Goal: Transaction & Acquisition: Purchase product/service

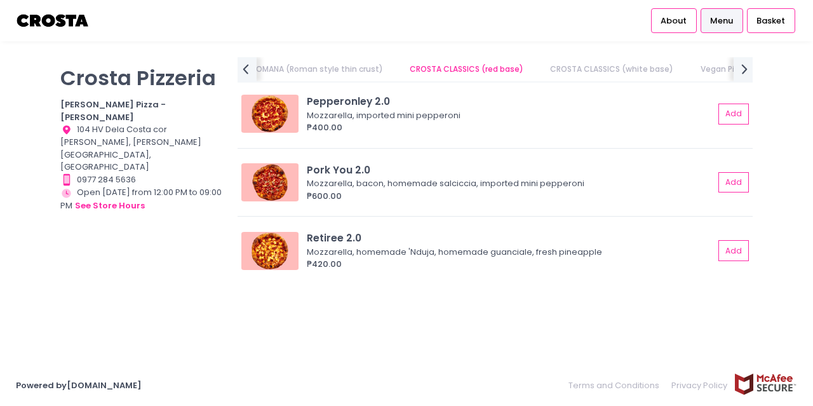
scroll to position [444, 0]
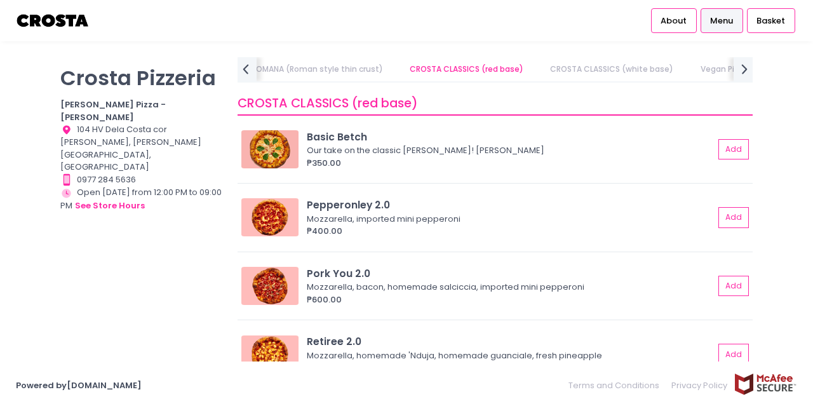
click at [175, 272] on div "[PERSON_NAME] Pizzeria [PERSON_NAME] Pizza - [PERSON_NAME] Location Created wit…" at bounding box center [141, 196] width 177 height 279
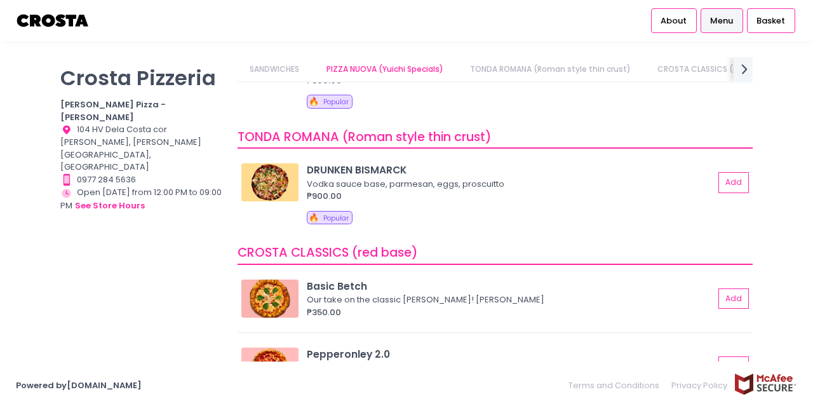
scroll to position [148, 0]
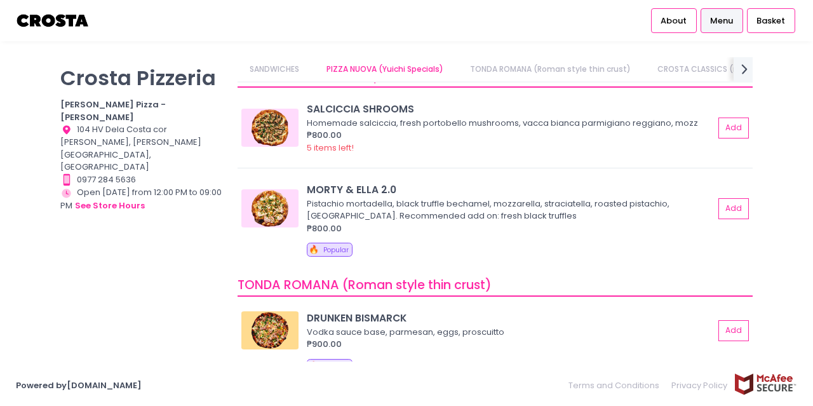
click at [343, 64] on link "PIZZA NUOVA (Yuichi Specials)" at bounding box center [385, 69] width 142 height 24
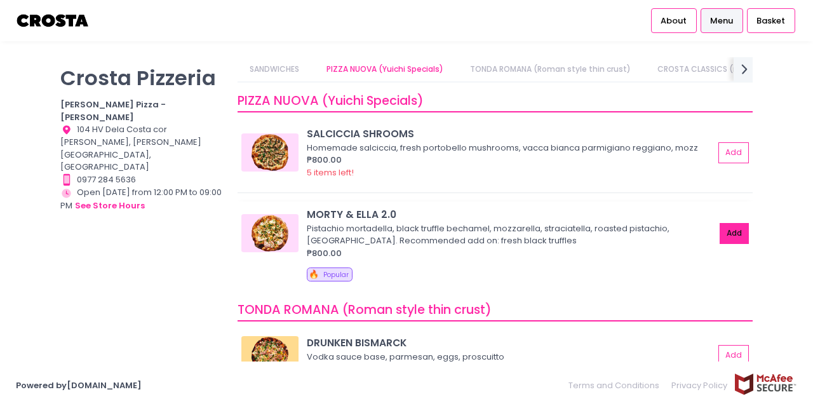
click at [721, 230] on button "Add" at bounding box center [733, 233] width 29 height 21
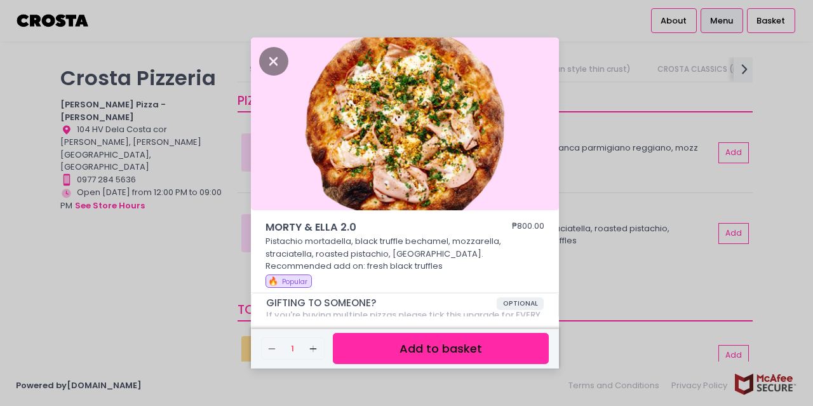
click at [454, 350] on button "Add to basket" at bounding box center [441, 348] width 216 height 31
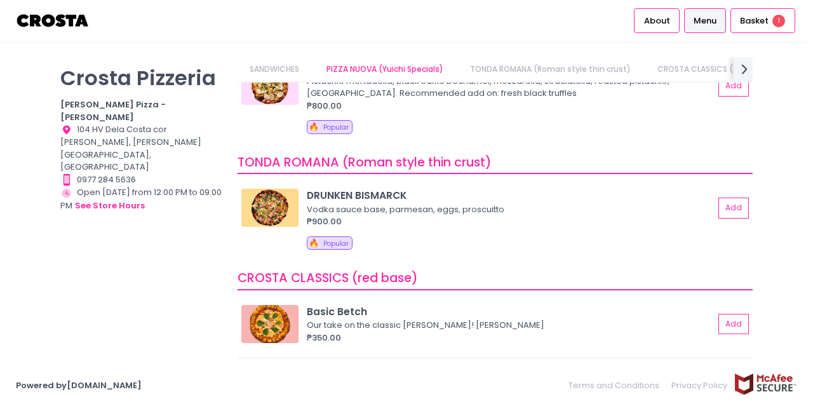
scroll to position [0, 44]
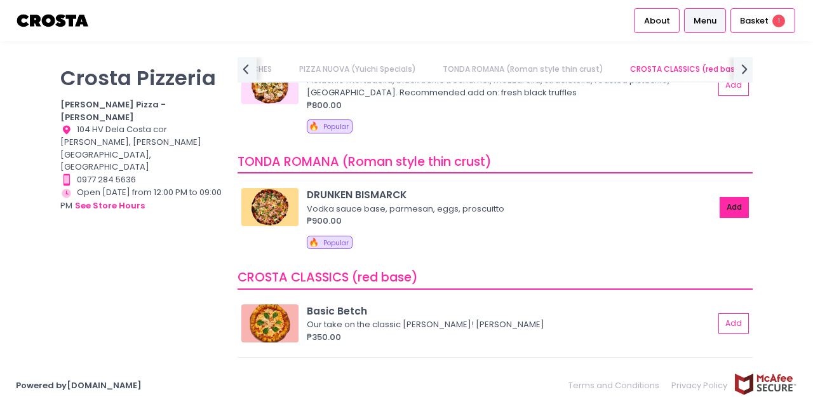
click at [719, 215] on button "Add" at bounding box center [733, 207] width 29 height 21
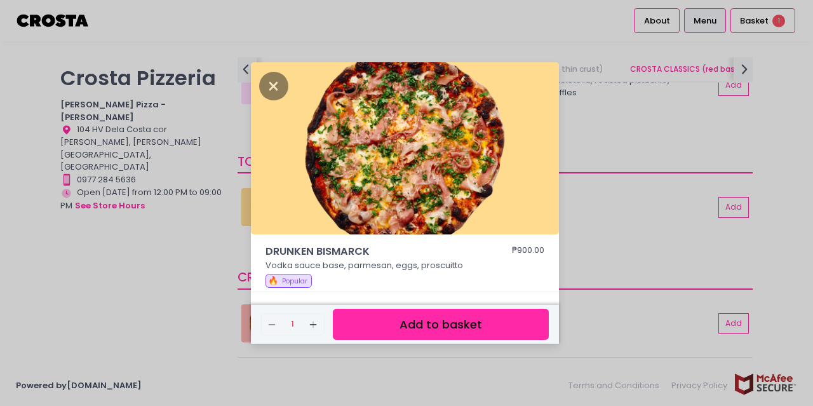
click at [399, 327] on button "Add to basket" at bounding box center [441, 324] width 216 height 31
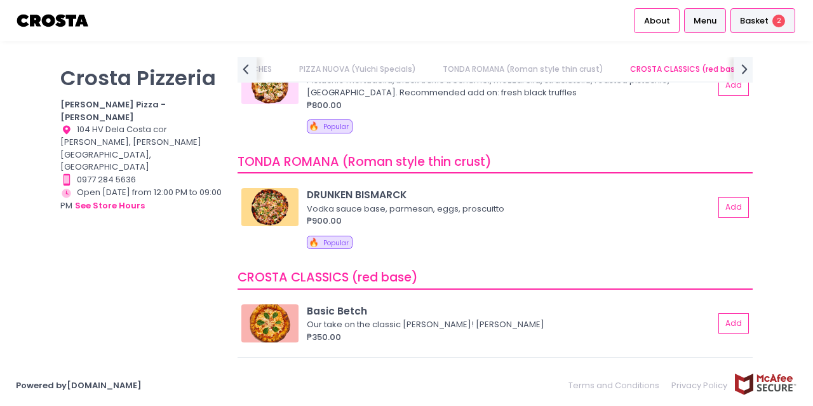
click at [775, 18] on span "2" at bounding box center [778, 21] width 13 height 13
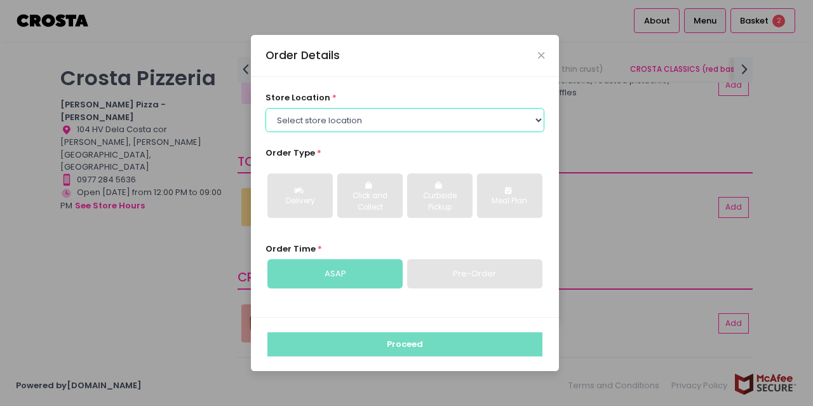
click at [456, 126] on select "Select store location [PERSON_NAME] Pizza - [PERSON_NAME] Pizza - [GEOGRAPHIC_D…" at bounding box center [404, 120] width 279 height 24
select select "5fabb2e53664a8677beaeb89"
click at [265, 108] on select "Select store location [PERSON_NAME] Pizza - [PERSON_NAME] Pizza - [GEOGRAPHIC_D…" at bounding box center [404, 120] width 279 height 24
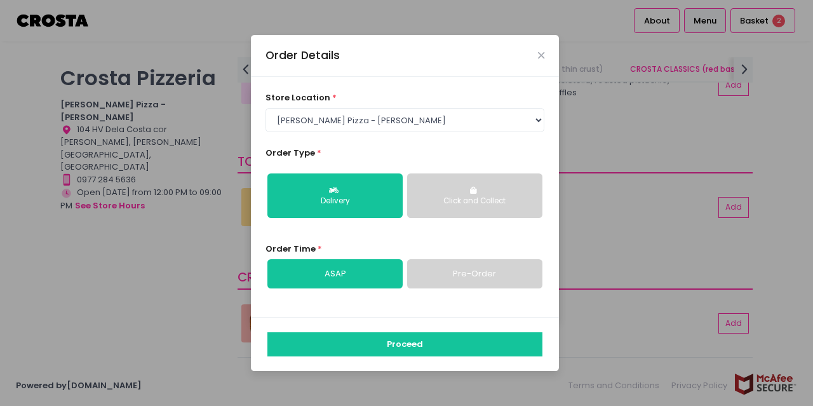
click at [470, 202] on div "Click and Collect" at bounding box center [474, 201] width 117 height 11
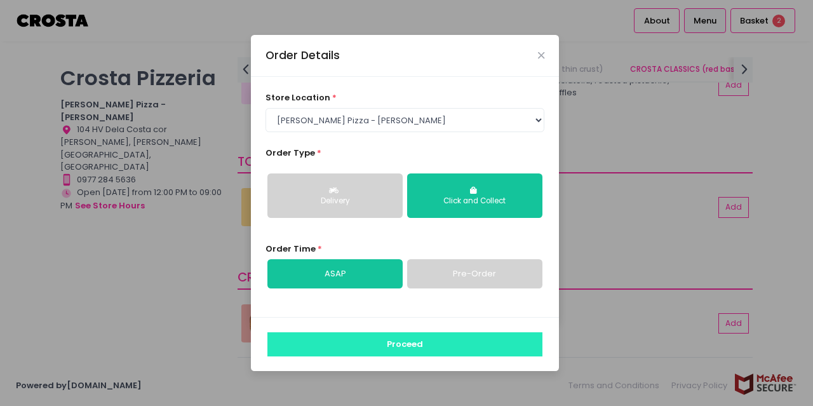
click at [390, 347] on button "Proceed" at bounding box center [404, 344] width 275 height 24
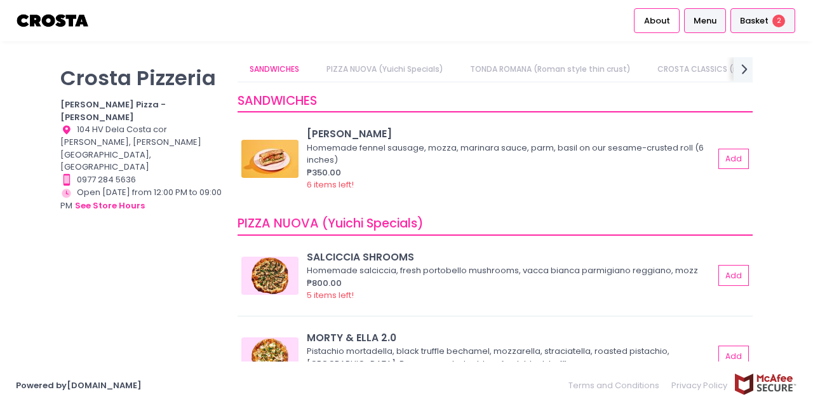
click at [745, 20] on span "Basket" at bounding box center [754, 21] width 29 height 13
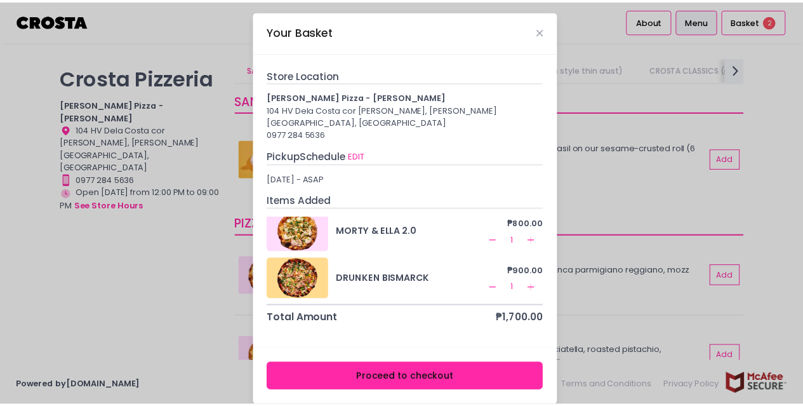
scroll to position [4, 0]
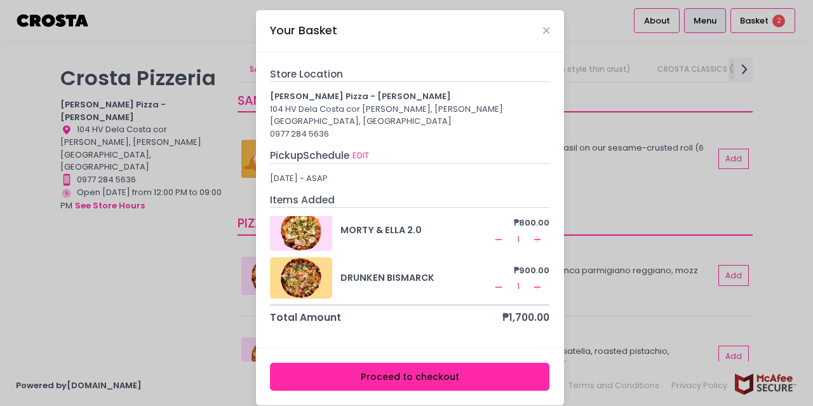
click at [424, 363] on button "Proceed to checkout" at bounding box center [409, 377] width 279 height 29
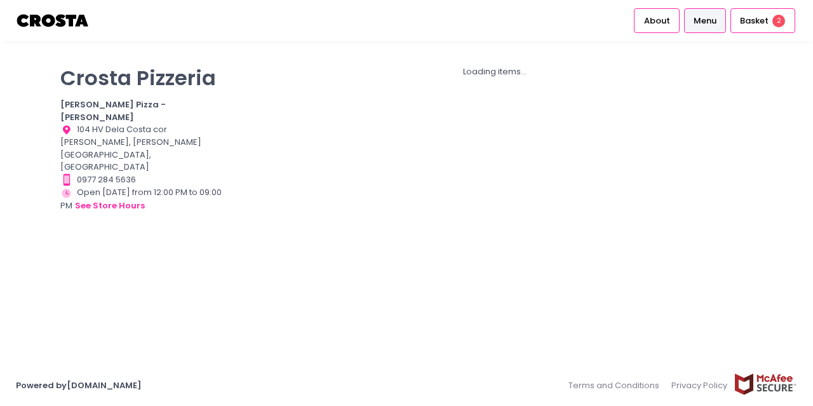
click at [710, 15] on span "Menu" at bounding box center [704, 21] width 23 height 13
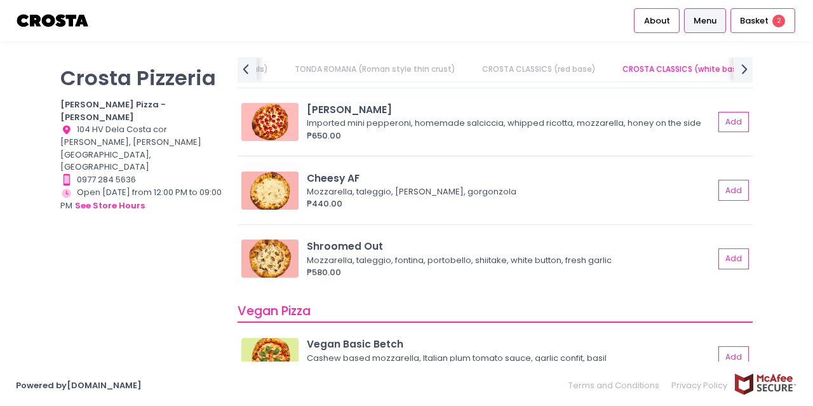
scroll to position [785, 0]
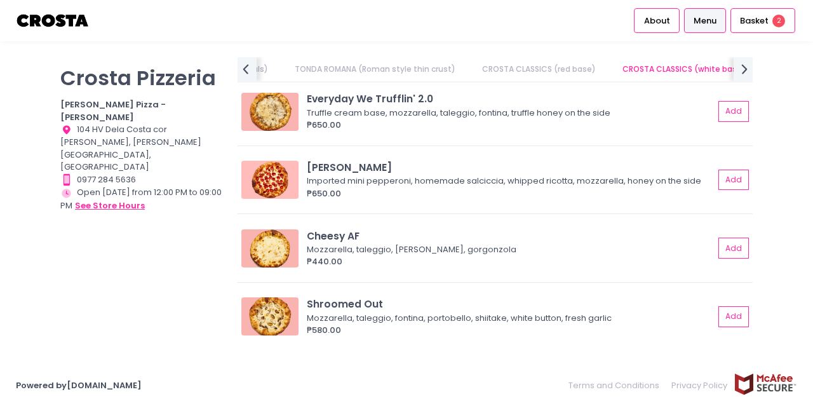
click at [130, 199] on button "see store hours" at bounding box center [109, 206] width 71 height 14
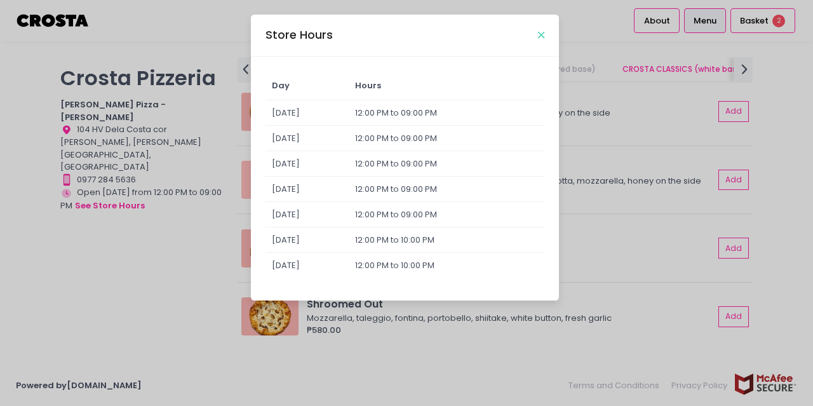
click at [538, 36] on icon "Close" at bounding box center [541, 35] width 6 height 10
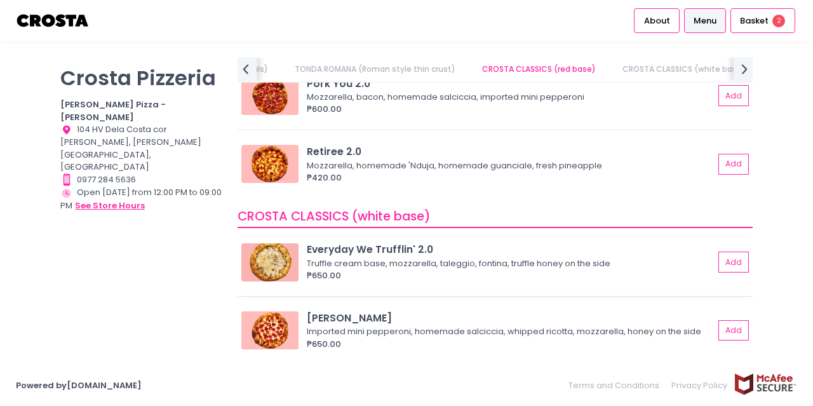
scroll to position [486, 0]
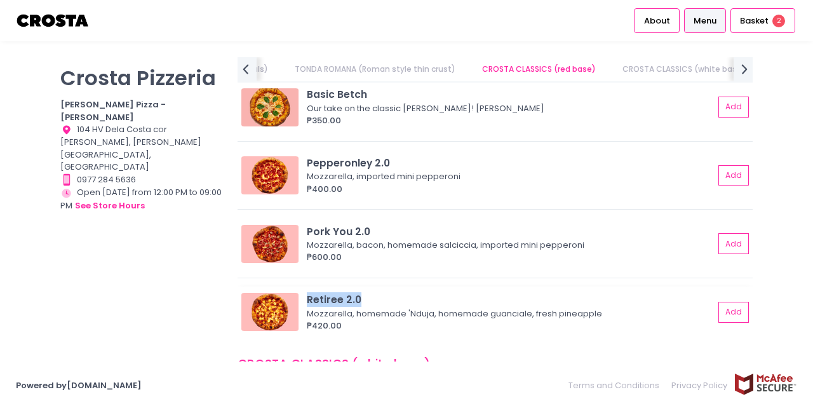
drag, startPoint x: 361, startPoint y: 299, endPoint x: 305, endPoint y: 306, distance: 56.9
click at [305, 306] on div "Retiree 2.0 Mozzarella, homemade 'Nduja, homemade guanciale, fresh pineapple ₱4…" at bounding box center [494, 311] width 507 height 39
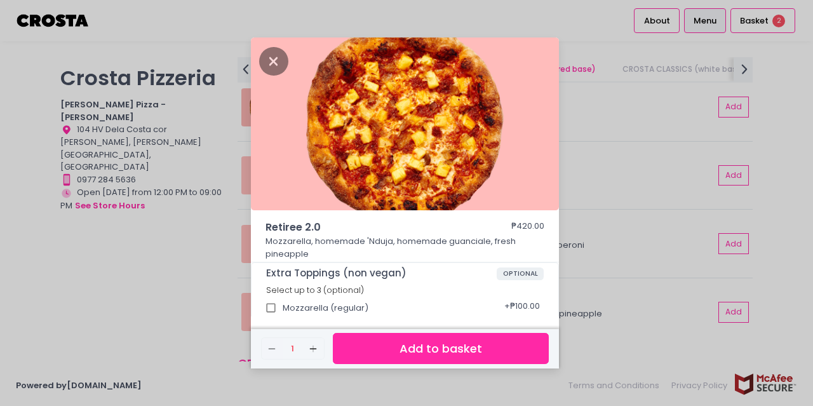
copy div "Retiree 2.0"
click at [202, 251] on div "Retiree 2.0 ₱420.00 Mozzarella, homemade 'Nduja, homemade guanciale, fresh pine…" at bounding box center [406, 203] width 813 height 406
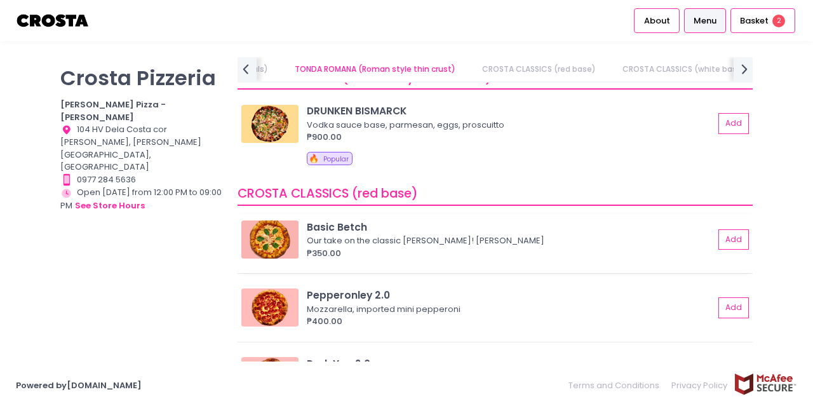
scroll to position [338, 0]
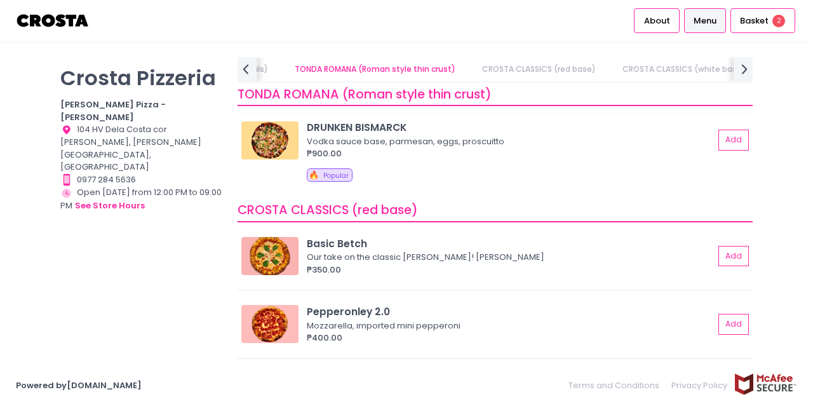
click at [263, 140] on img at bounding box center [269, 140] width 57 height 38
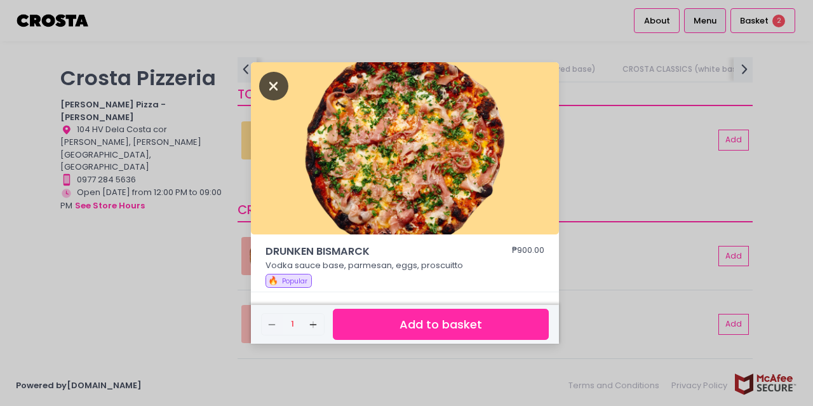
click at [279, 91] on icon "Close" at bounding box center [273, 86] width 29 height 29
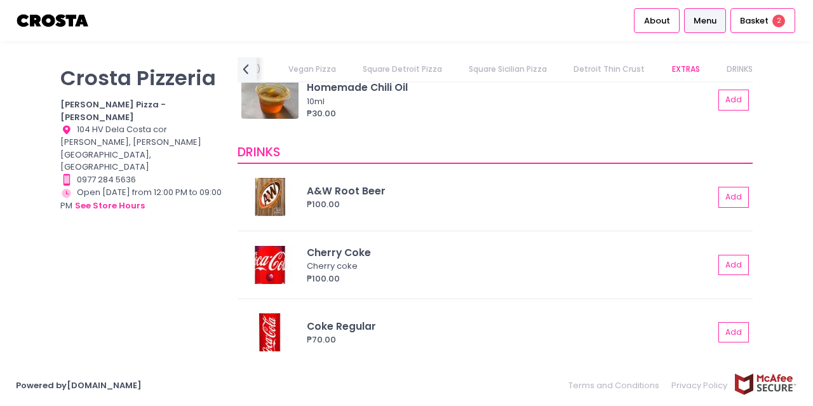
scroll to position [2518, 0]
